Goal: Task Accomplishment & Management: Manage account settings

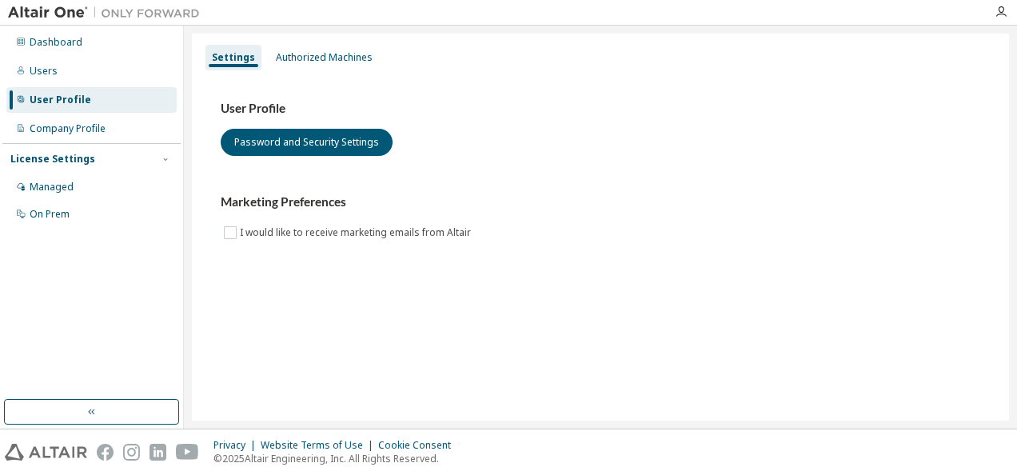
click at [619, 301] on body "Dashboard Users User Profile Company Profile License Settings Managed On Prem S…" at bounding box center [508, 237] width 1017 height 475
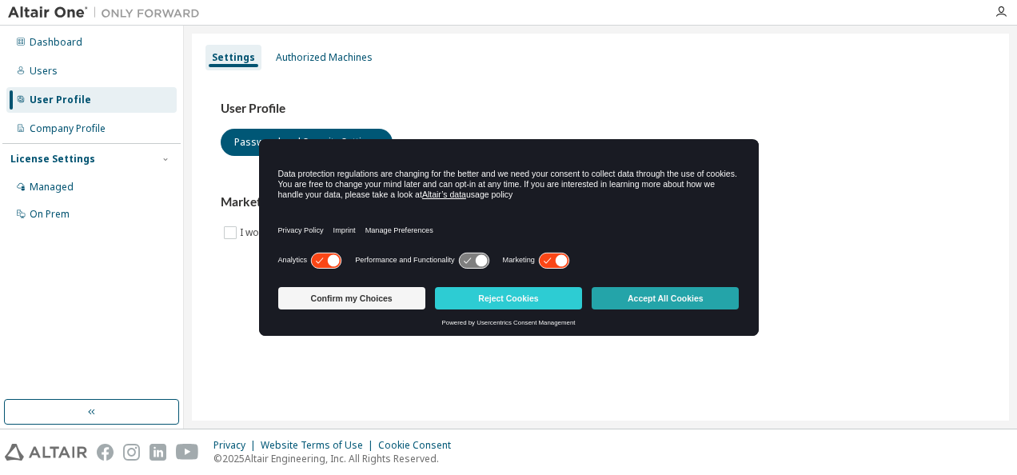
click at [627, 297] on button "Accept All Cookies" at bounding box center [665, 298] width 147 height 22
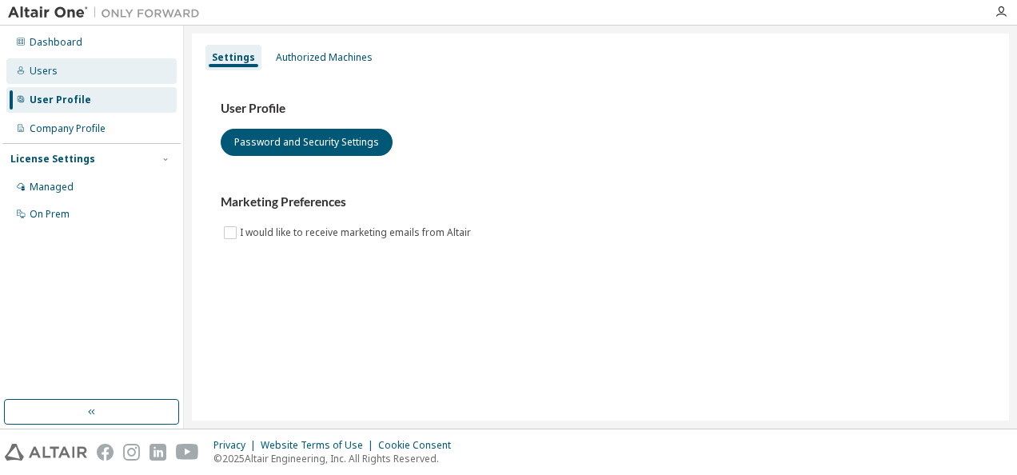
click at [70, 70] on div "Users" at bounding box center [91, 71] width 170 height 26
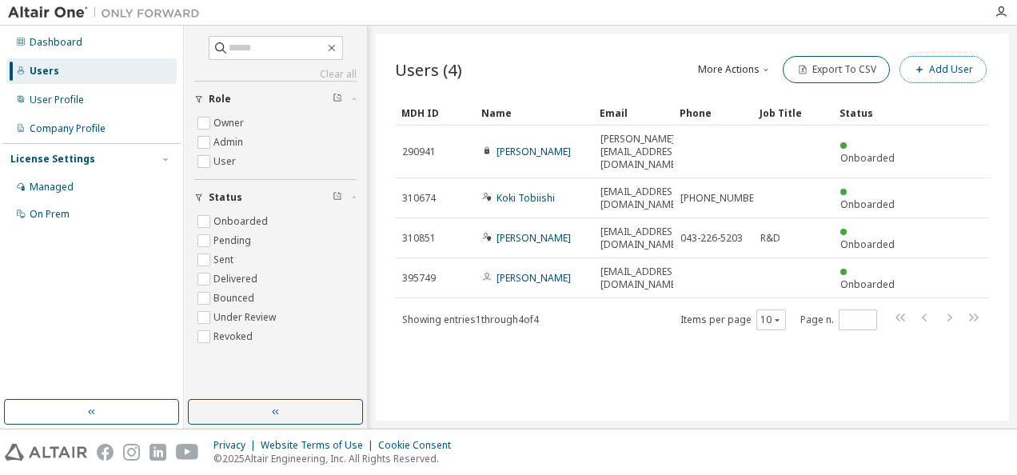
click at [966, 68] on button "Add User" at bounding box center [942, 69] width 87 height 27
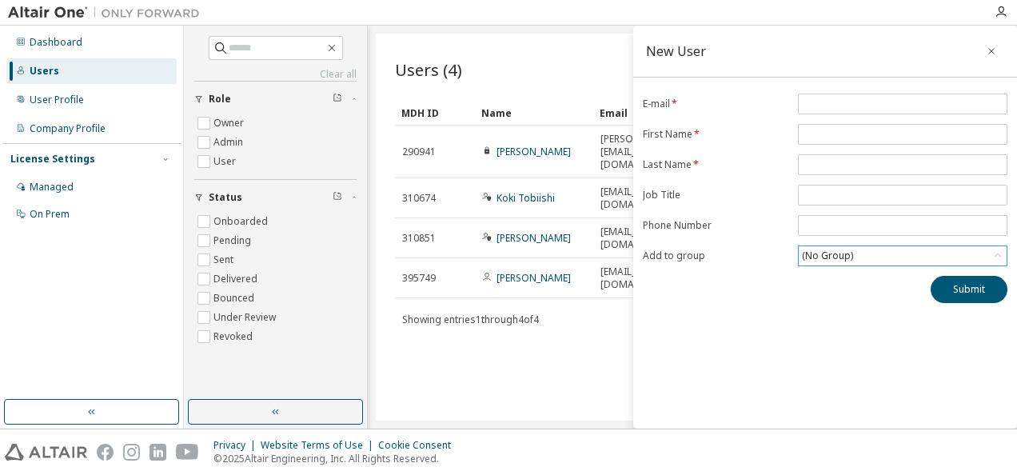
click at [863, 257] on div "(No Group)" at bounding box center [903, 255] width 208 height 19
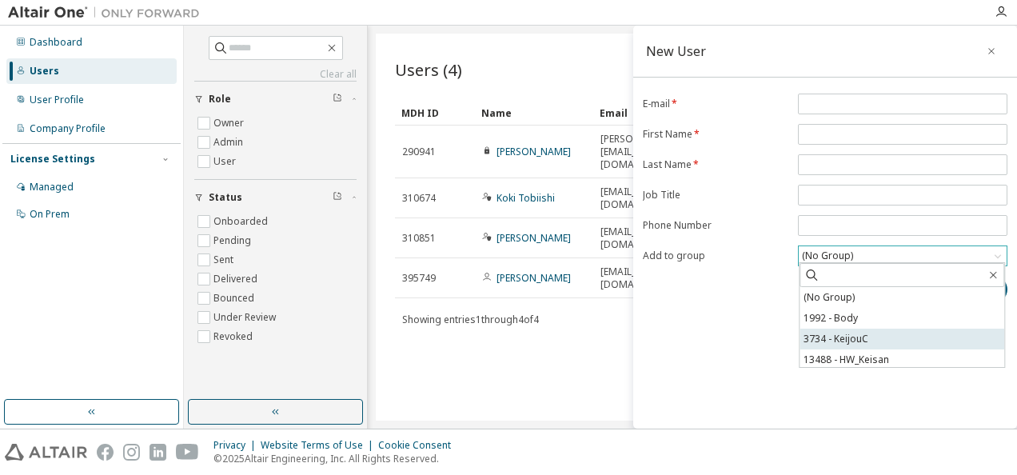
scroll to position [3, 0]
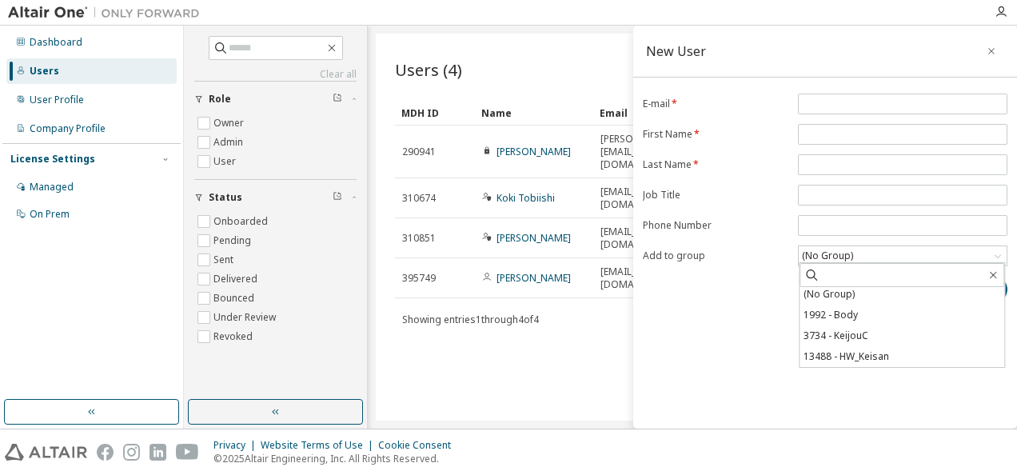
click at [497, 345] on div "Users (4) More Actions Import From CSV Export To CSV Add User Clear Load Save S…" at bounding box center [692, 227] width 633 height 387
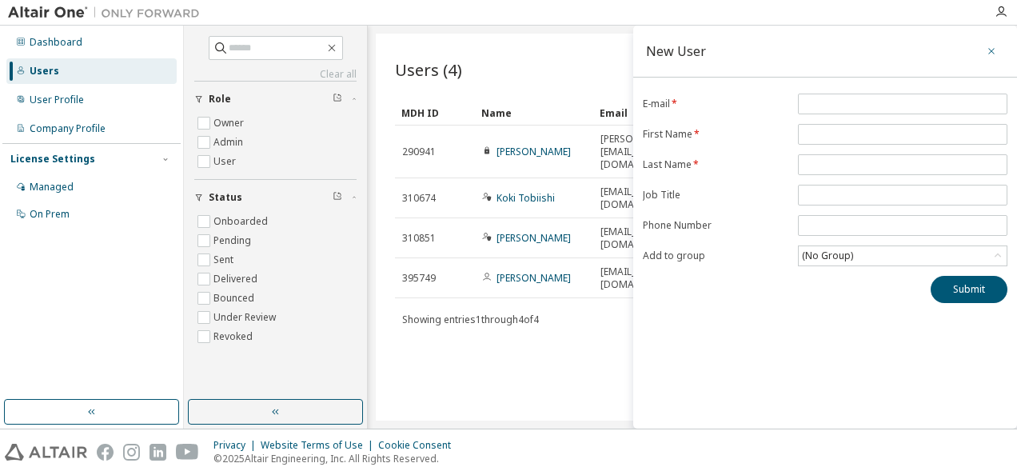
click at [992, 50] on icon "button" at bounding box center [991, 51] width 11 height 13
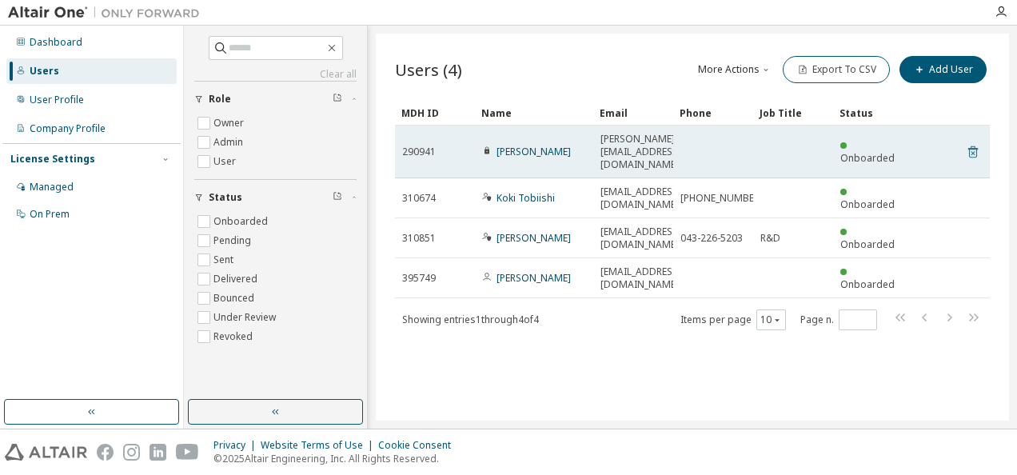
click at [978, 142] on icon at bounding box center [973, 151] width 14 height 19
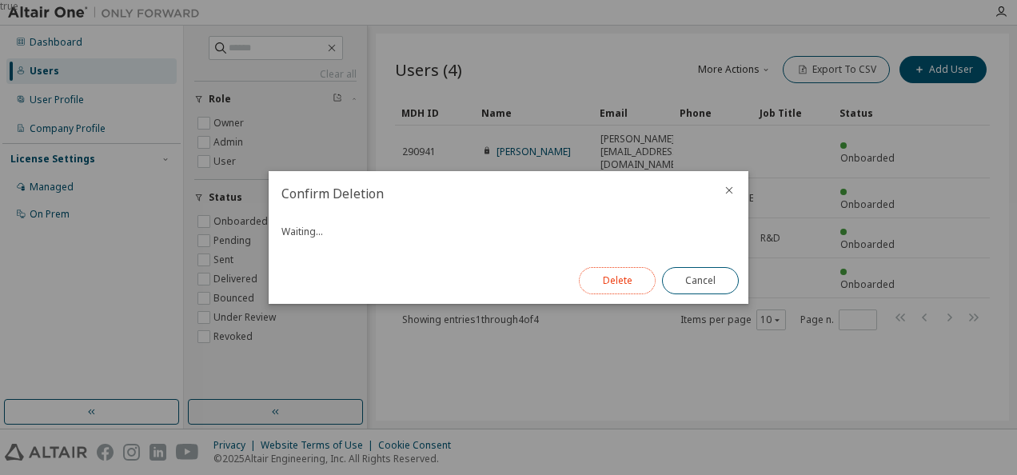
click at [638, 285] on button "Delete" at bounding box center [617, 280] width 77 height 27
click at [689, 283] on button "Close" at bounding box center [700, 280] width 77 height 27
